Goal: Transaction & Acquisition: Purchase product/service

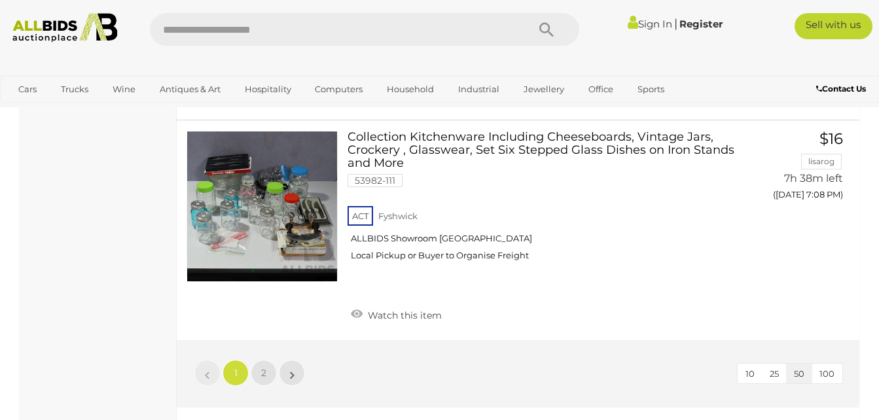
scroll to position [10027, 0]
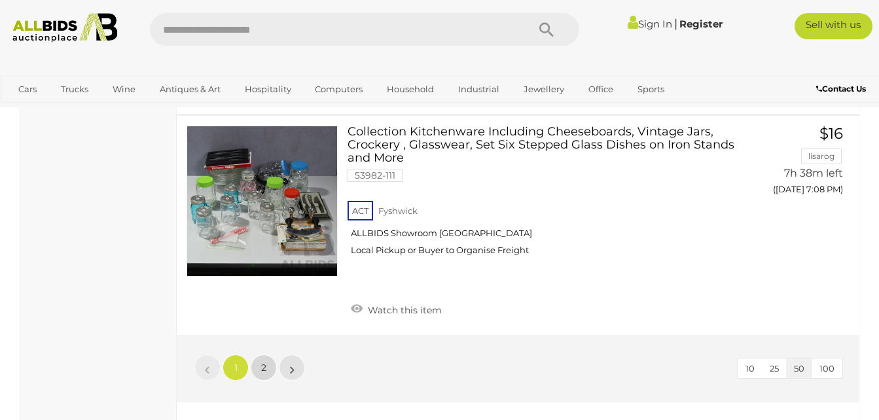
click at [265, 362] on span "2" at bounding box center [263, 368] width 5 height 12
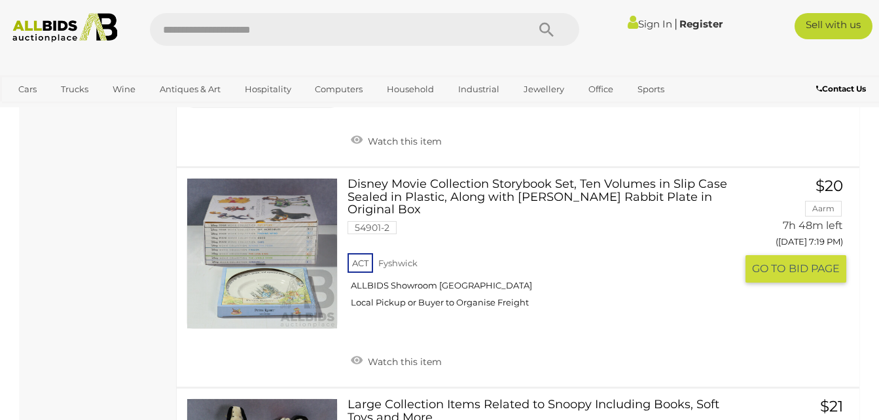
scroll to position [2527, 0]
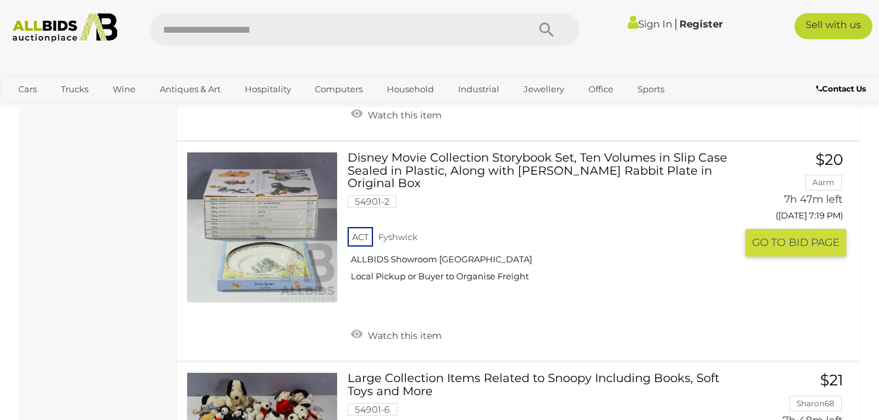
click at [399, 168] on link "Disney Movie Collection Storybook Set, Ten Volumes in Slip Case Sealed in Plast…" at bounding box center [546, 222] width 378 height 141
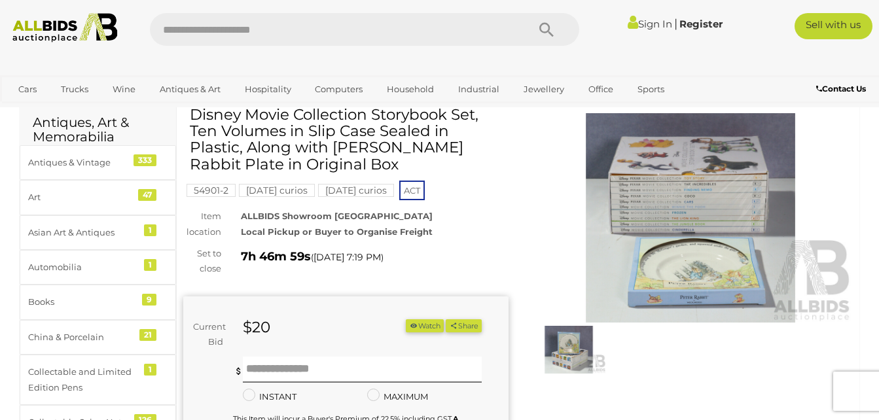
scroll to position [52, 0]
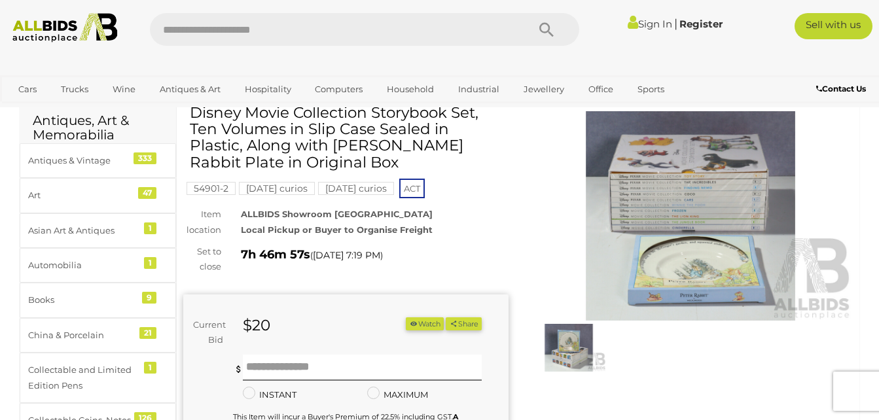
click at [680, 200] on img at bounding box center [690, 215] width 325 height 209
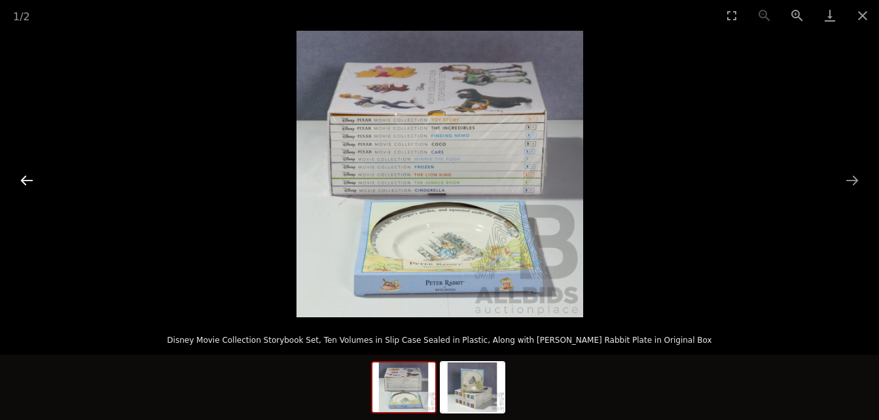
click at [29, 185] on button "Previous slide" at bounding box center [26, 181] width 27 height 26
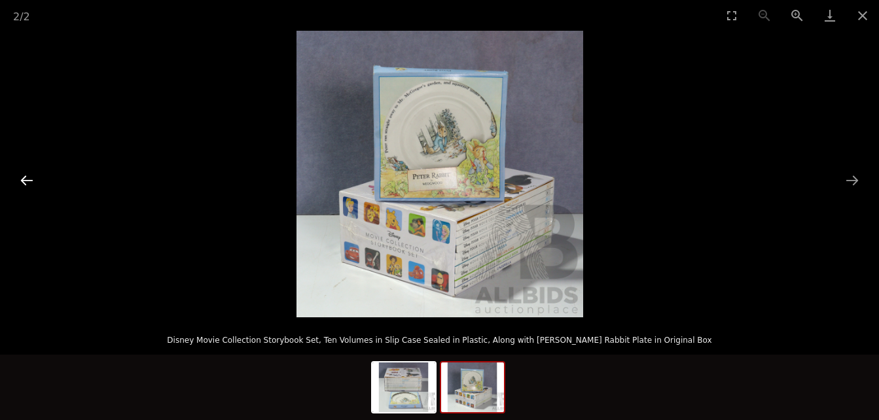
click at [29, 185] on button "Previous slide" at bounding box center [26, 181] width 27 height 26
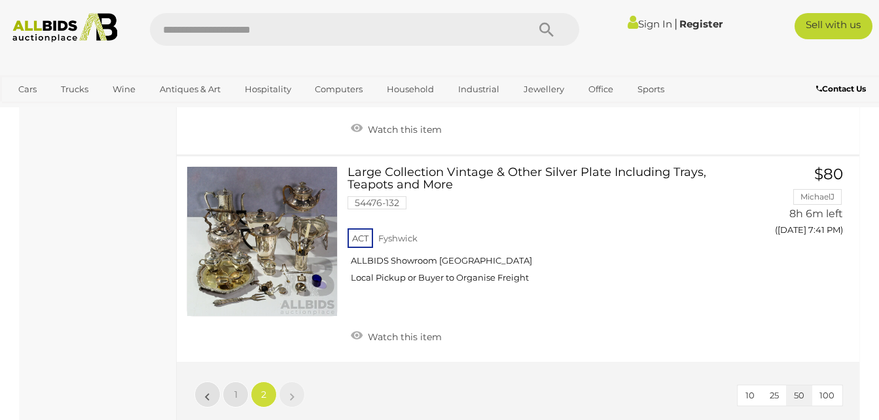
scroll to position [7136, 0]
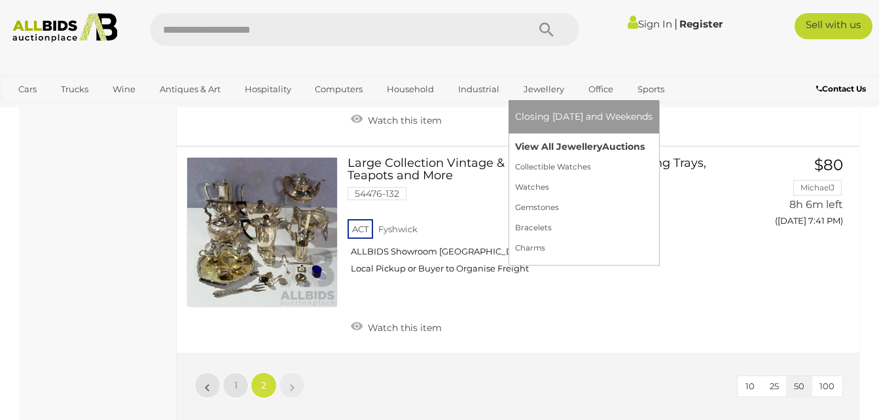
click at [558, 145] on link "View All Jewellery Auctions" at bounding box center [583, 147] width 137 height 20
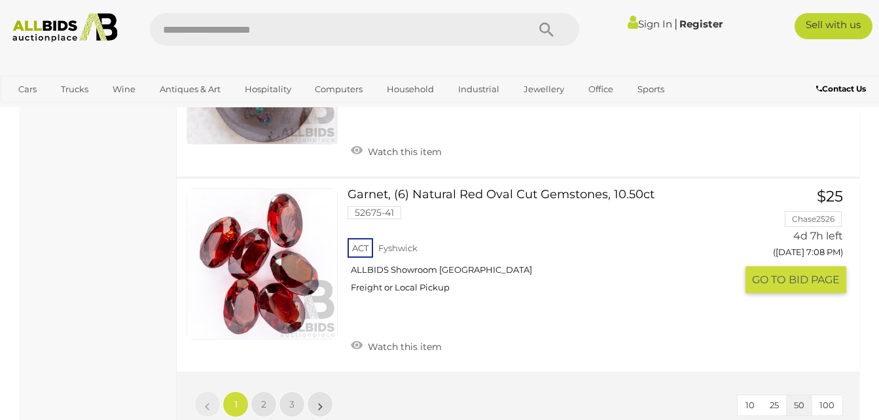
scroll to position [10078, 0]
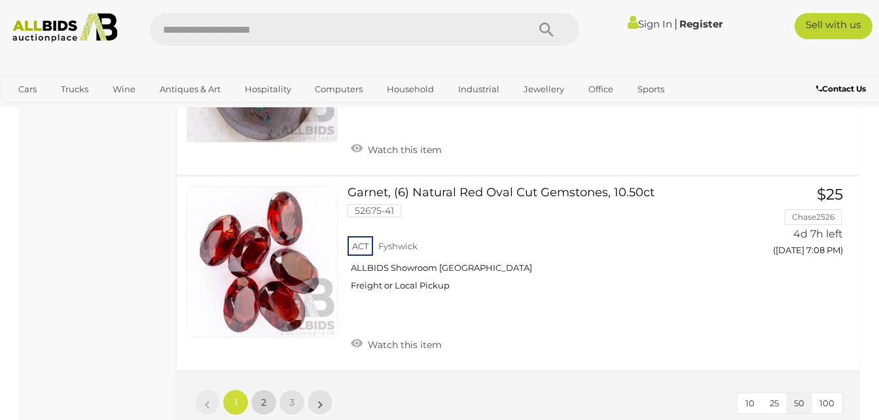
click at [264, 397] on span "2" at bounding box center [263, 403] width 5 height 12
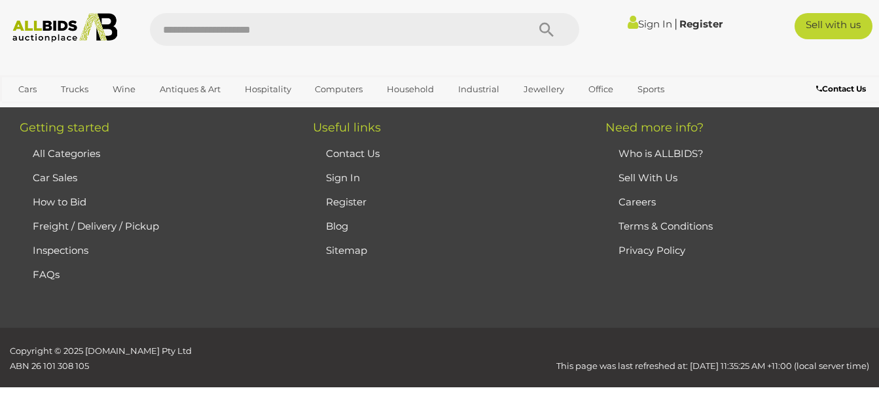
scroll to position [283, 0]
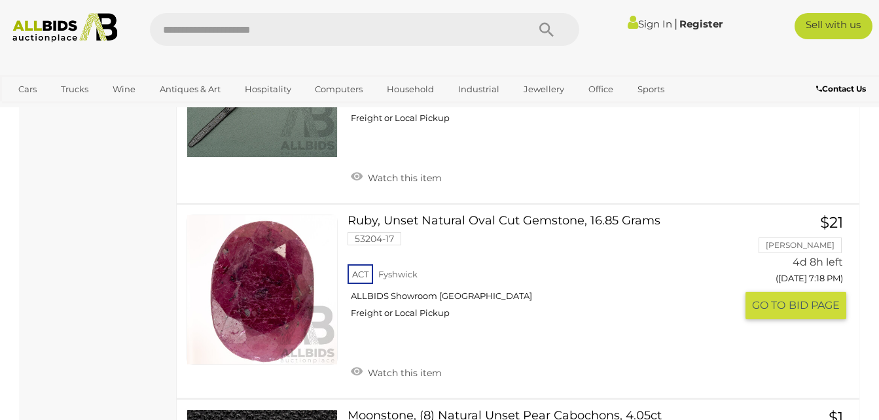
scroll to position [3057, 0]
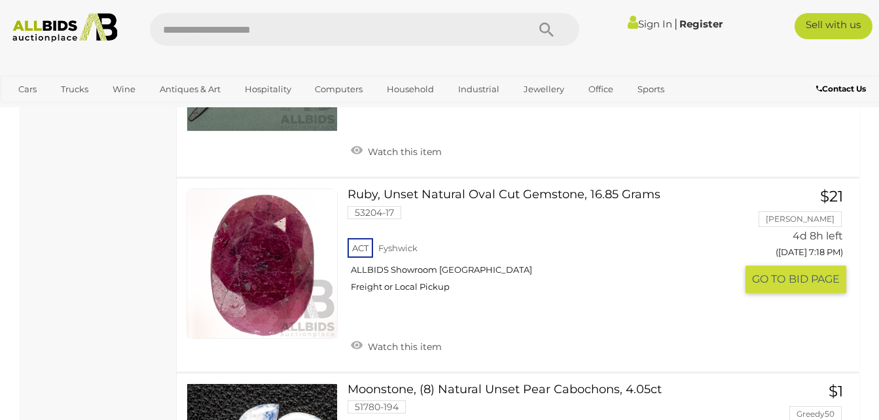
click at [258, 275] on link at bounding box center [262, 263] width 151 height 151
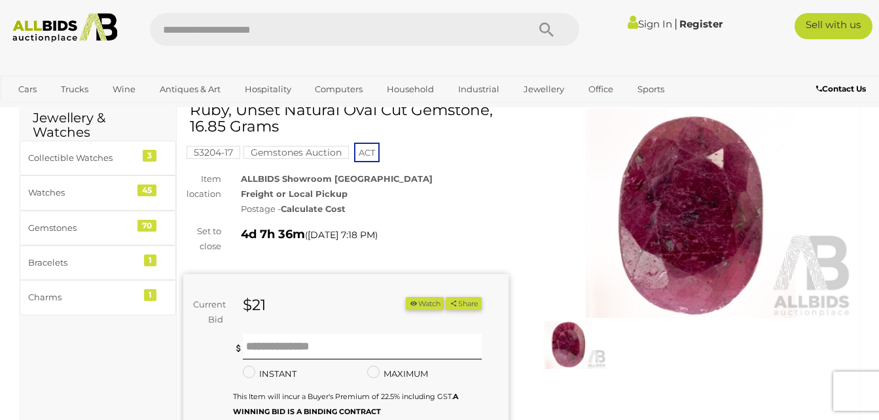
scroll to position [52, 0]
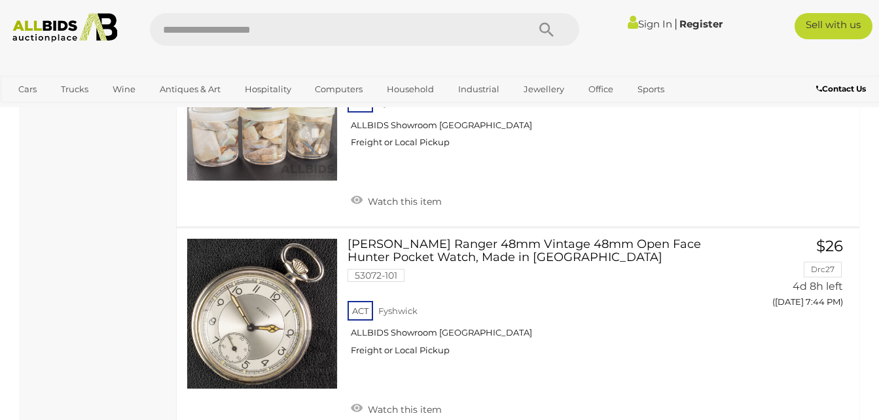
scroll to position [10039, 0]
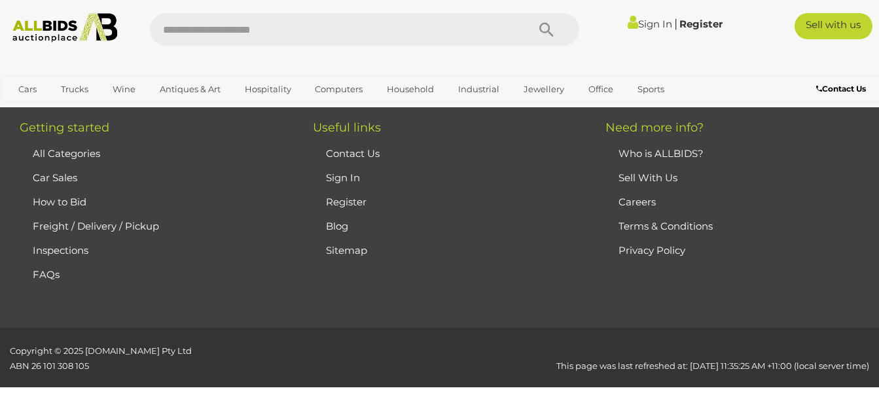
scroll to position [283, 0]
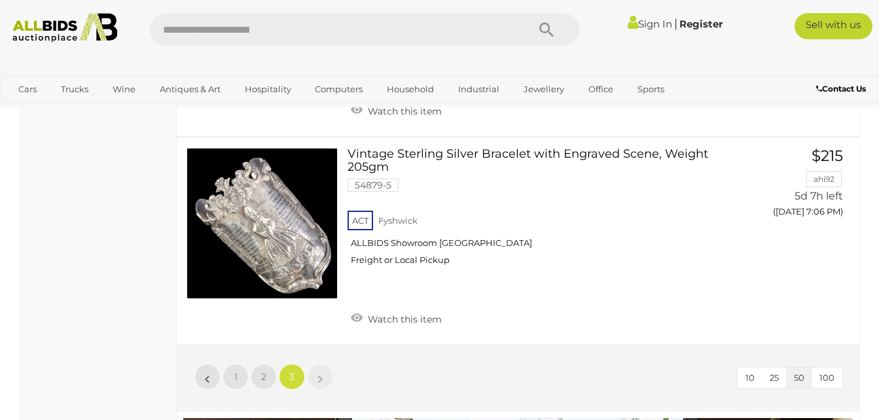
scroll to position [3372, 0]
